Goal: Task Accomplishment & Management: Manage account settings

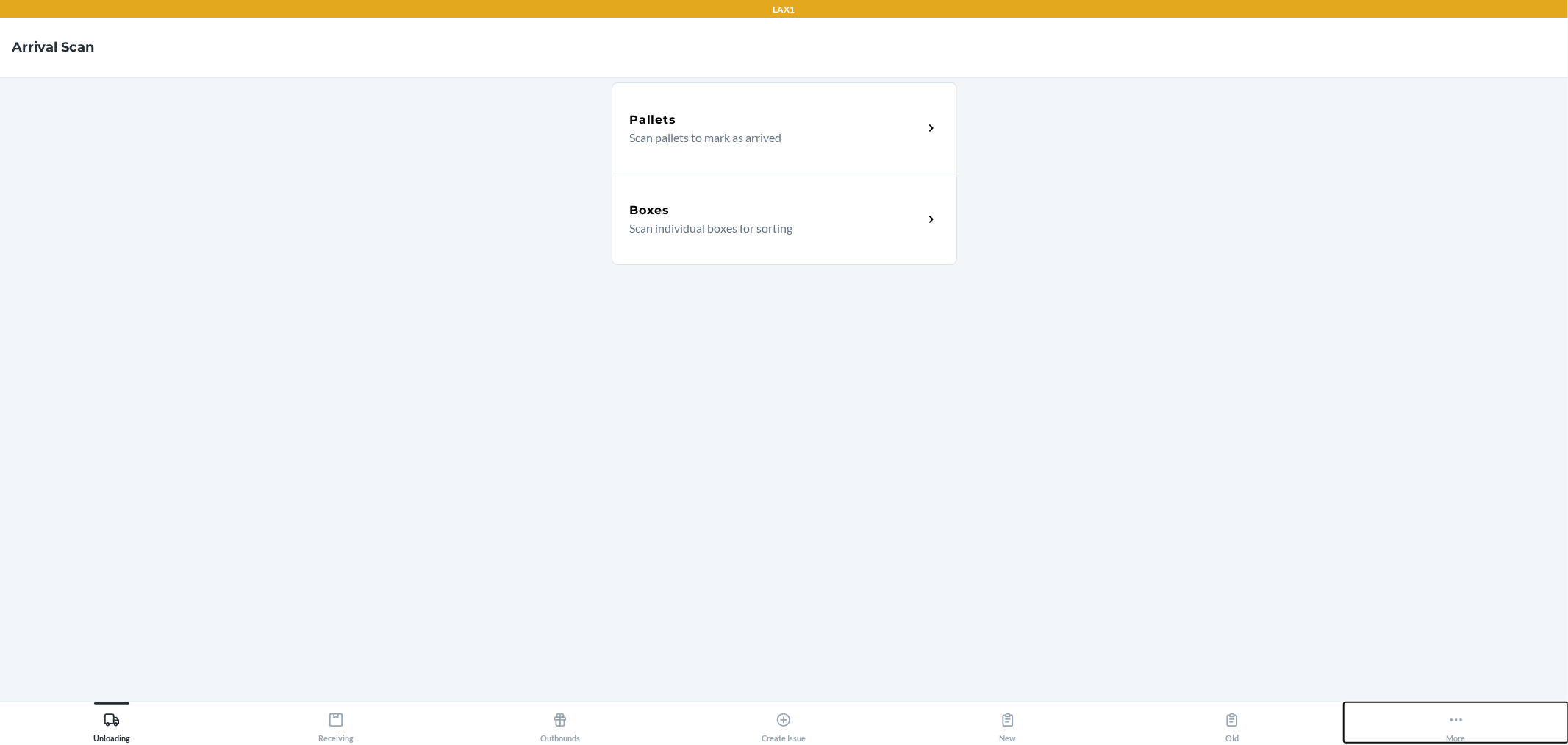
click at [1476, 717] on button "More" at bounding box center [1455, 722] width 224 height 41
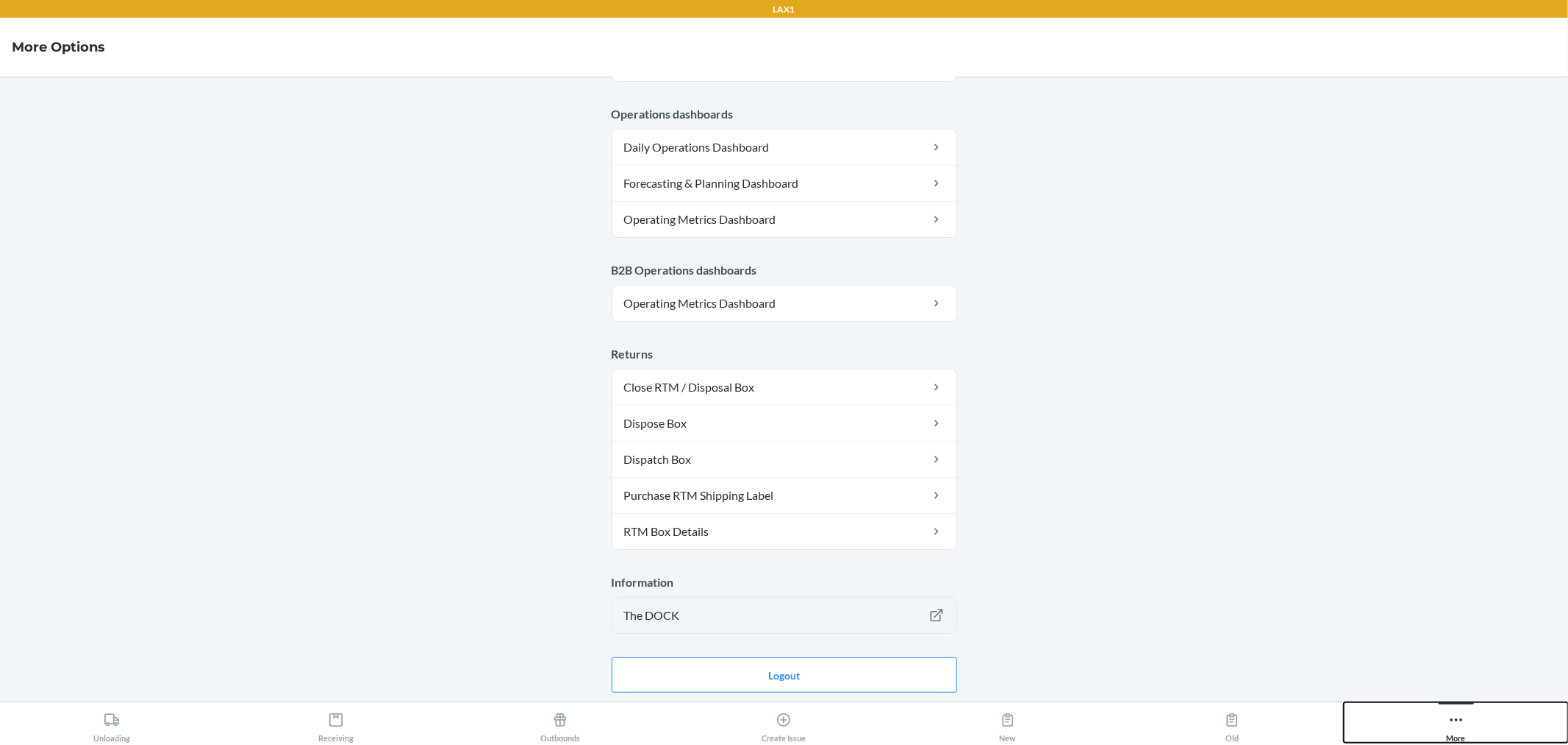
scroll to position [671, 0]
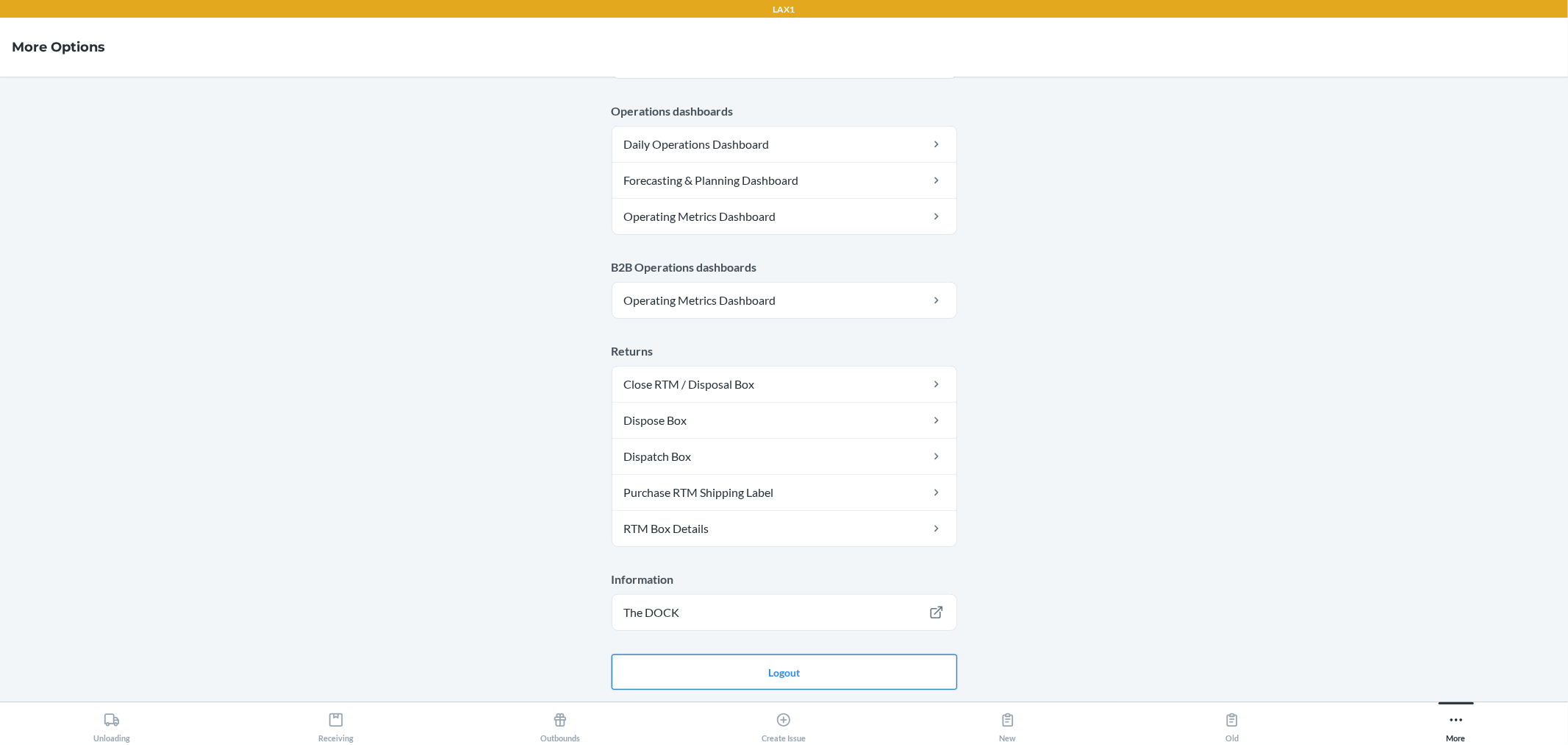
click at [839, 671] on button "Logout" at bounding box center [784, 671] width 346 height 35
